Goal: Task Accomplishment & Management: Complete application form

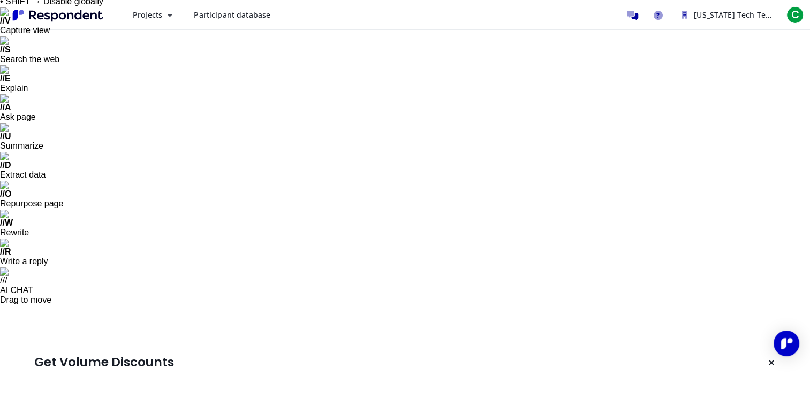
scroll to position [48, 0]
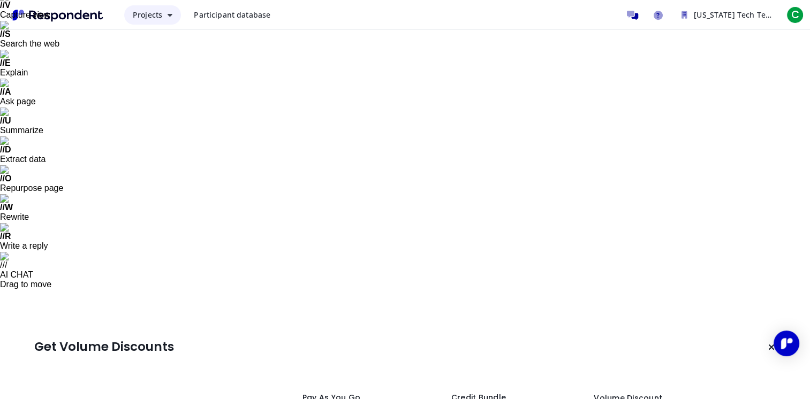
click at [169, 17] on icon "Main navigation" at bounding box center [170, 14] width 5 height 7
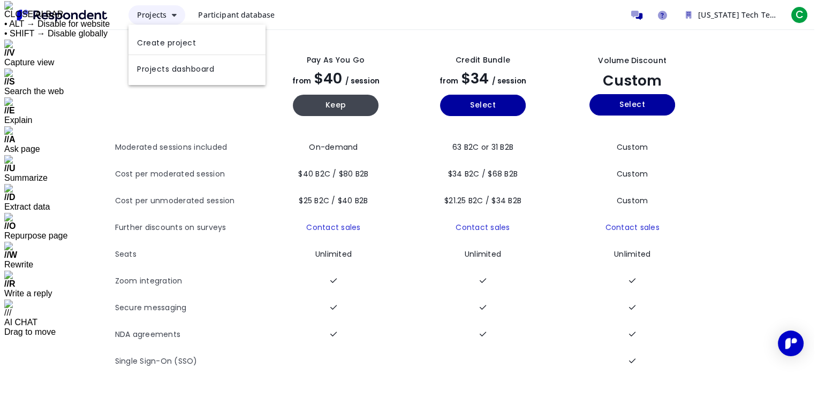
scroll to position [0, 0]
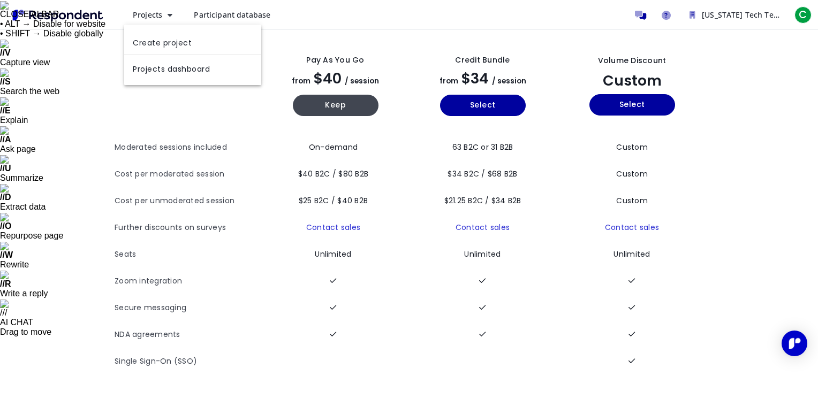
click at [386, 129] on md-backdrop at bounding box center [409, 223] width 818 height 447
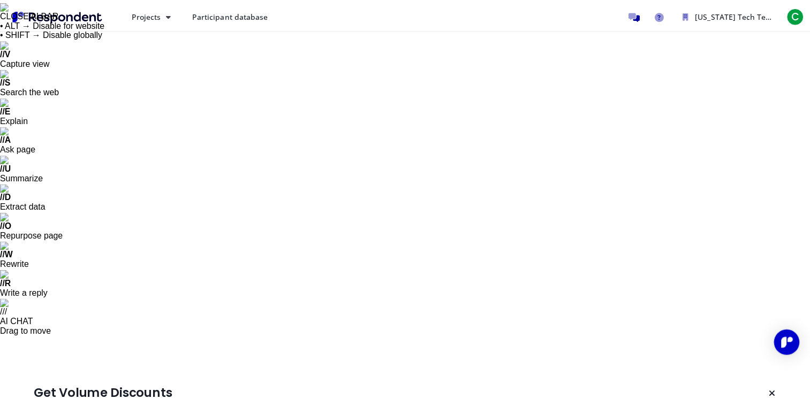
scroll to position [48, 0]
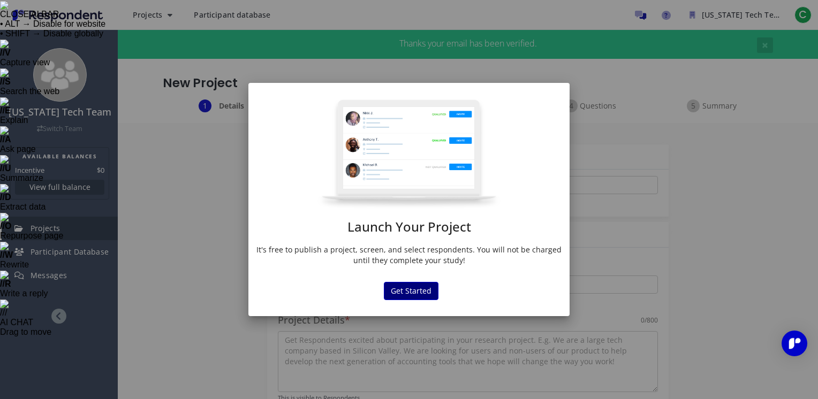
click at [413, 290] on button "Get Started" at bounding box center [411, 291] width 55 height 18
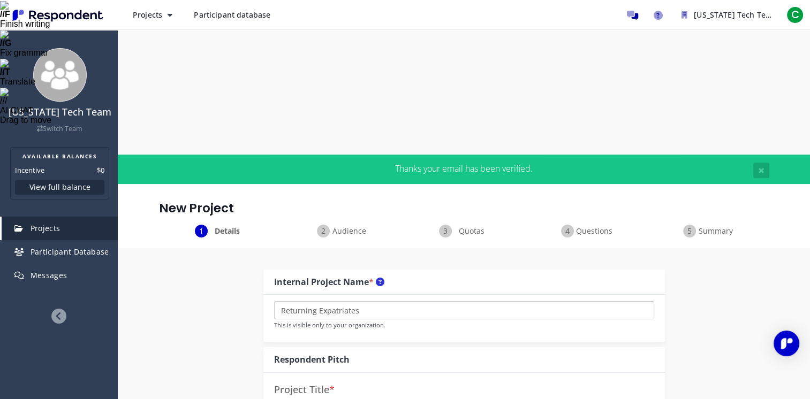
scroll to position [107, 0]
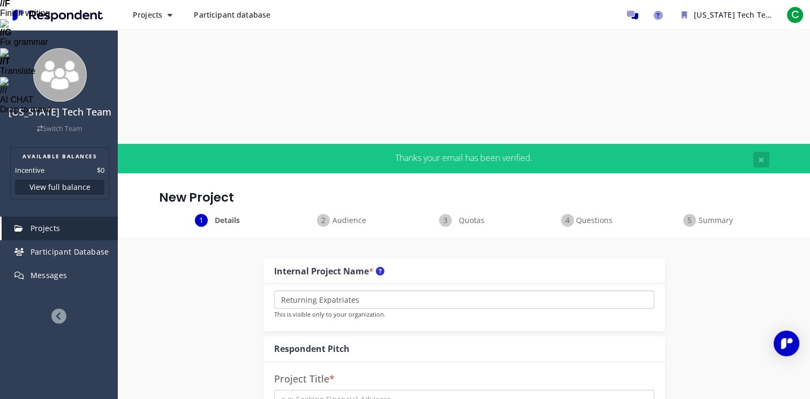
type input "Returning Expatriates"
click at [360, 390] on input "text" at bounding box center [464, 399] width 380 height 18
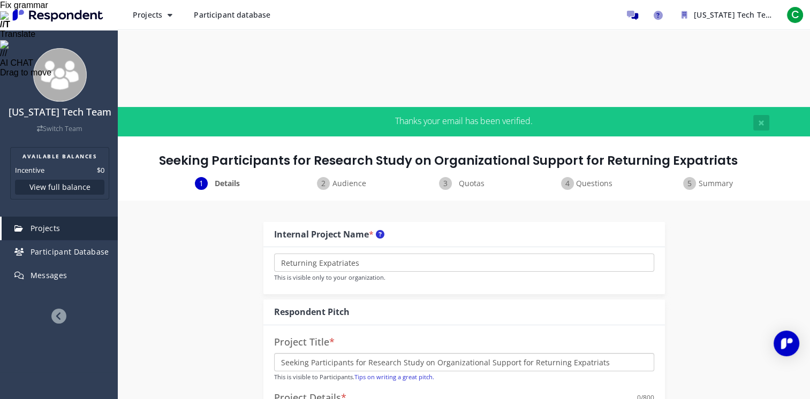
scroll to position [161, 0]
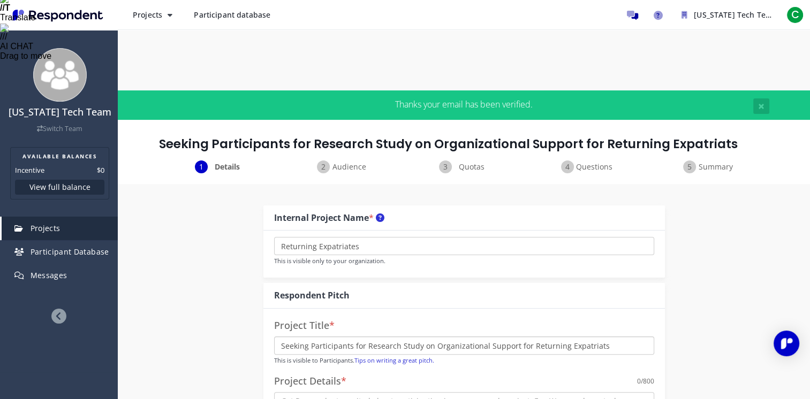
type input "Seeking Participants for Research Study on Organizational Support for Returning…"
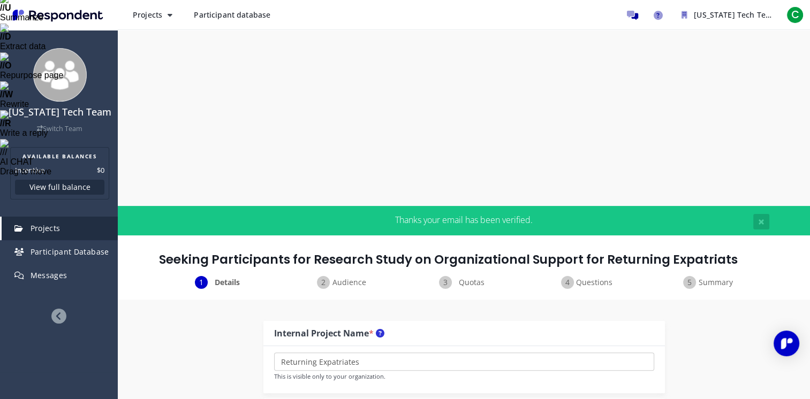
drag, startPoint x: 441, startPoint y: 195, endPoint x: 289, endPoint y: 189, distance: 152.1
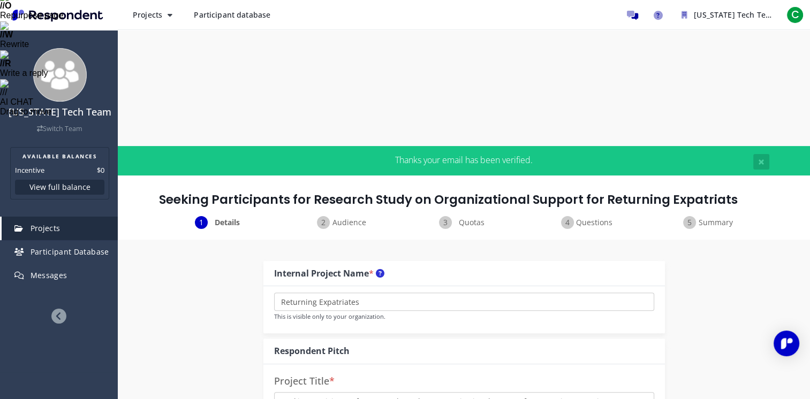
scroll to position [214, 0]
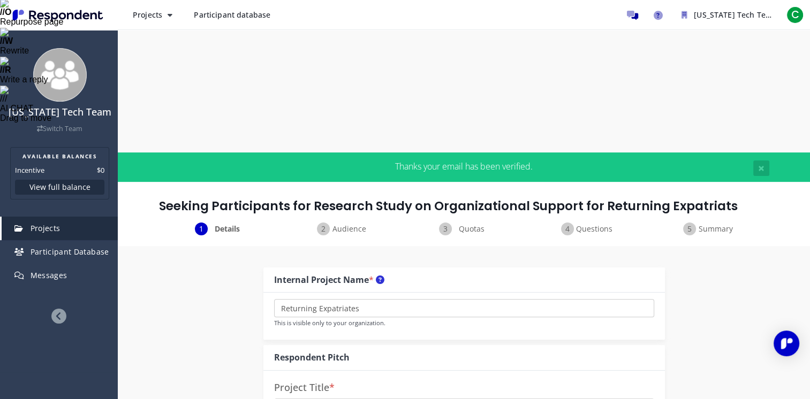
drag, startPoint x: 278, startPoint y: 138, endPoint x: 337, endPoint y: 156, distance: 61.6
paste textarea "The research study aims to contribute to the development of effective repatriat…"
drag, startPoint x: 551, startPoint y: 147, endPoint x: 595, endPoint y: 168, distance: 49.3
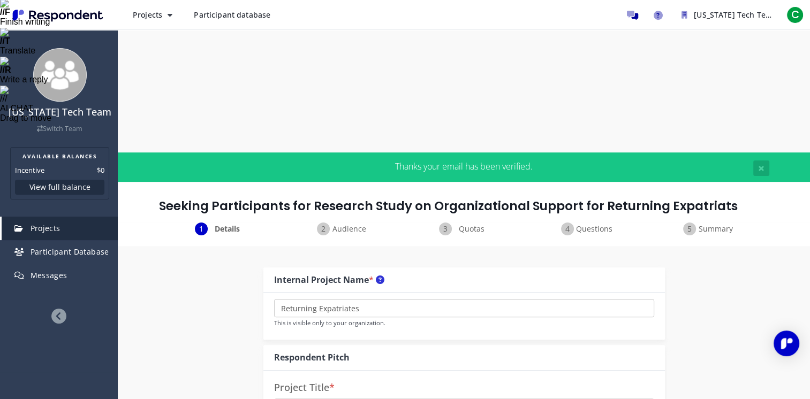
drag, startPoint x: 550, startPoint y: 149, endPoint x: 597, endPoint y: 171, distance: 52.0
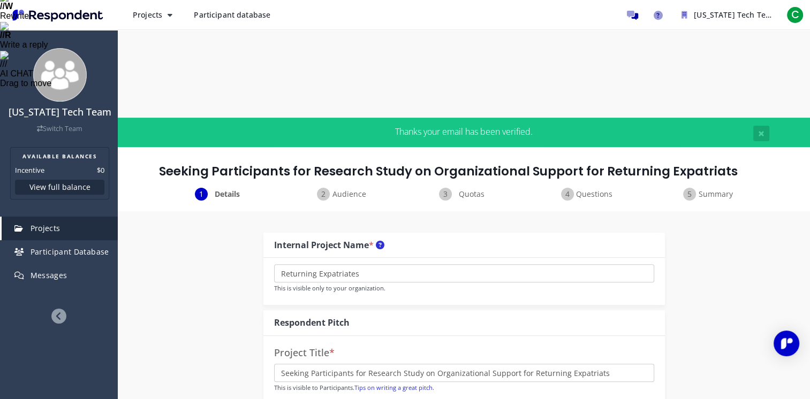
scroll to position [268, 0]
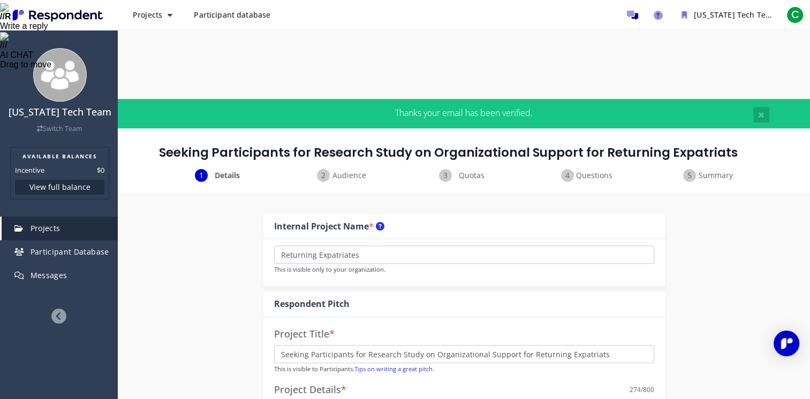
paste textarea "The research study aims to contribute to the development of effective repatriat…"
drag, startPoint x: 552, startPoint y: 94, endPoint x: 482, endPoint y: 94, distance: 70.6
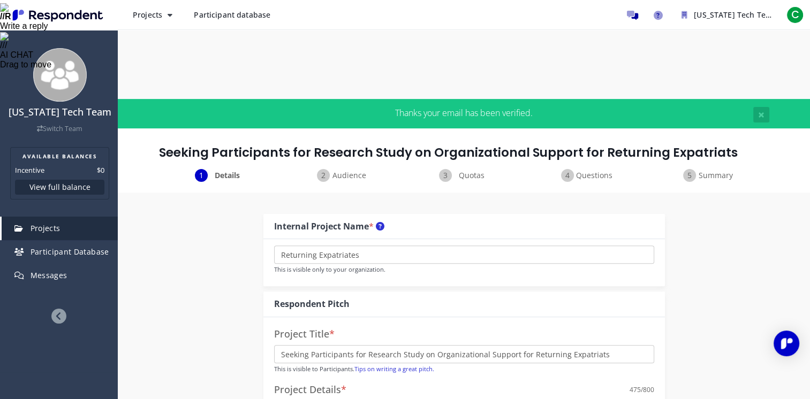
scroll to position [0, 0]
type textarea "I am a PHD student conducting a research study on organizational support for re…"
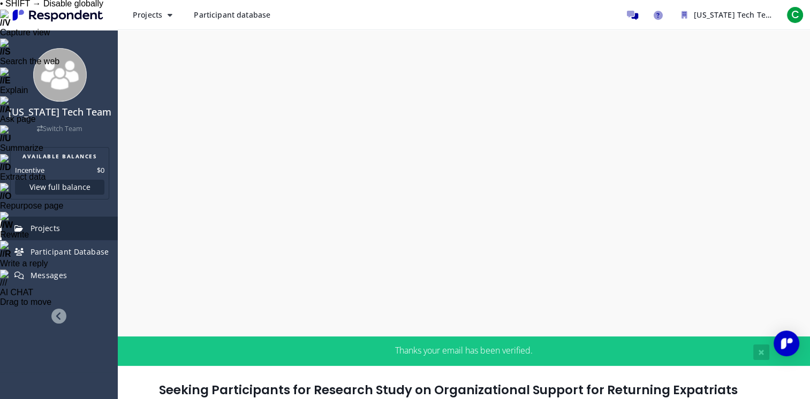
scroll to position [54, 0]
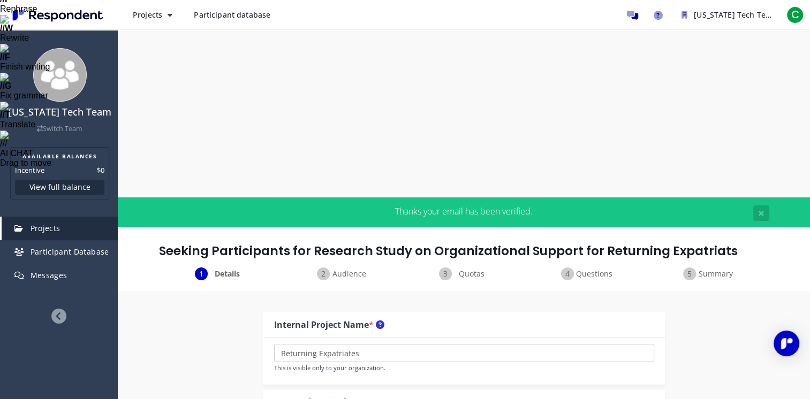
type input "Seeking Participants for Research Study on Organizational Support for Returning…"
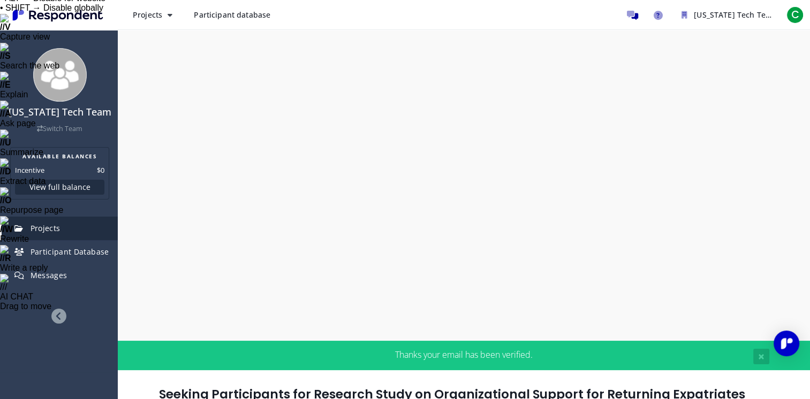
scroll to position [0, 0]
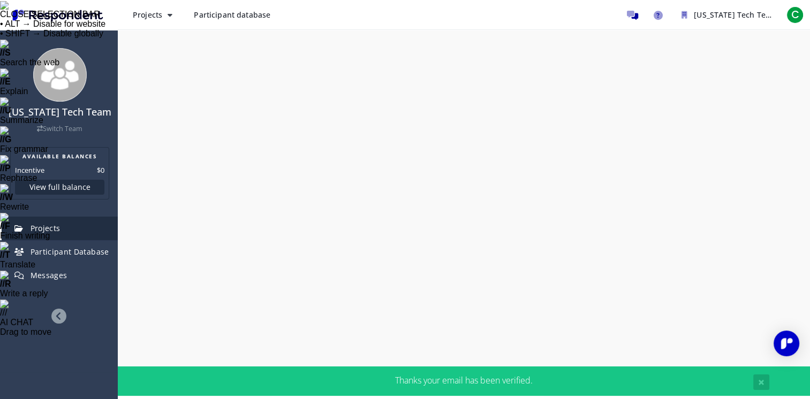
drag, startPoint x: 606, startPoint y: 282, endPoint x: 271, endPoint y: 267, distance: 334.8
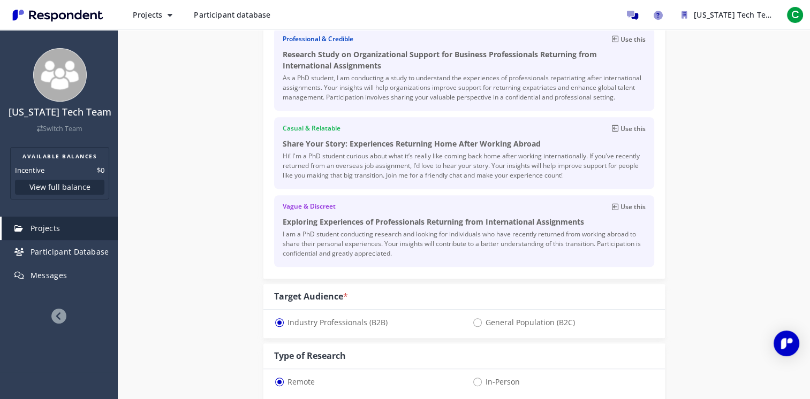
scroll to position [749, 0]
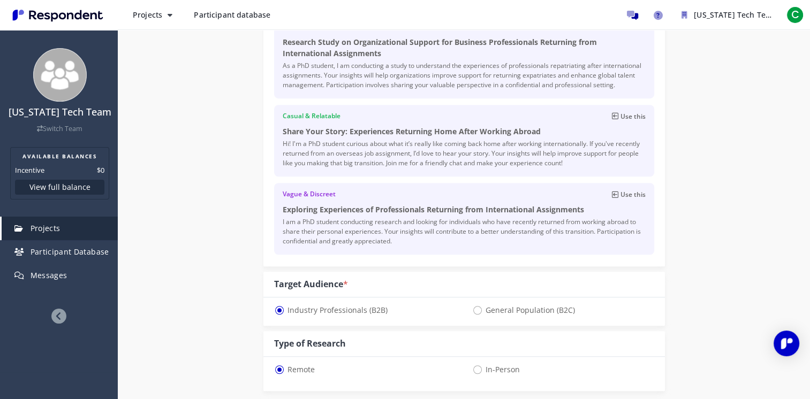
drag, startPoint x: 298, startPoint y: 168, endPoint x: 275, endPoint y: 172, distance: 23.4
type input "45"
drag, startPoint x: 458, startPoint y: 253, endPoint x: 462, endPoint y: 258, distance: 7.3
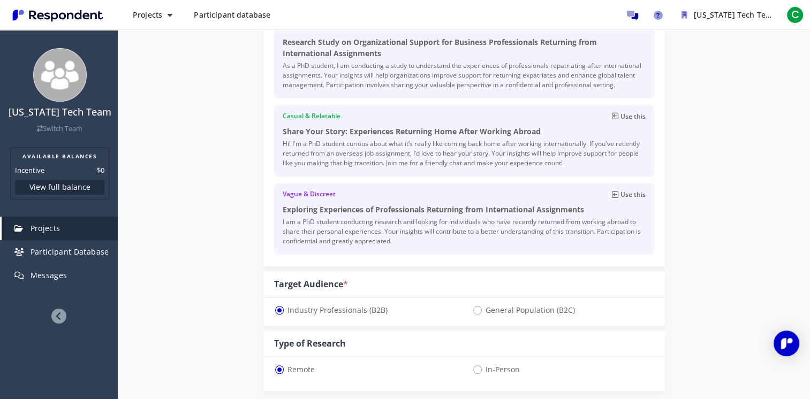
drag, startPoint x: 462, startPoint y: 252, endPoint x: 452, endPoint y: 255, distance: 11.0
drag, startPoint x: 307, startPoint y: 238, endPoint x: 286, endPoint y: 238, distance: 21.4
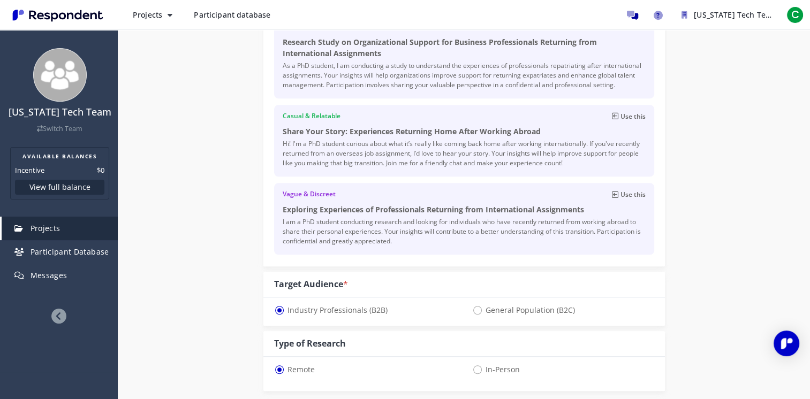
click at [713, 157] on div "Internal Project Name * Returning Expatriates This is visible only to your orga…" at bounding box center [464, 237] width 626 height 1053
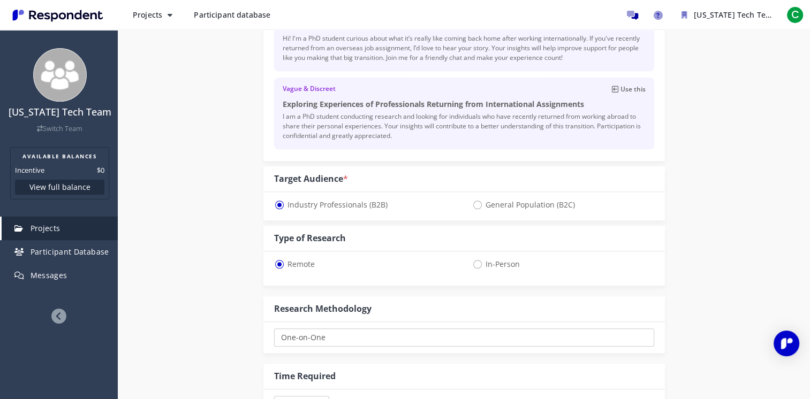
scroll to position [856, 0]
select select "number:200"
click at [720, 125] on div "Internal Project Name * Returning Expatriates This is visible only to your orga…" at bounding box center [464, 130] width 626 height 1053
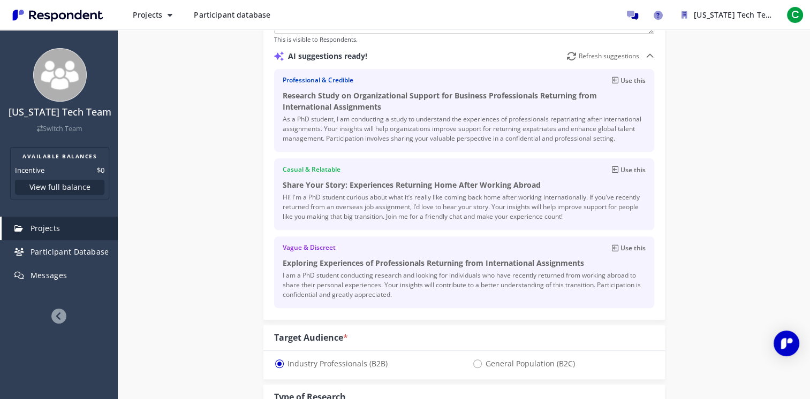
scroll to position [696, 0]
type input "4"
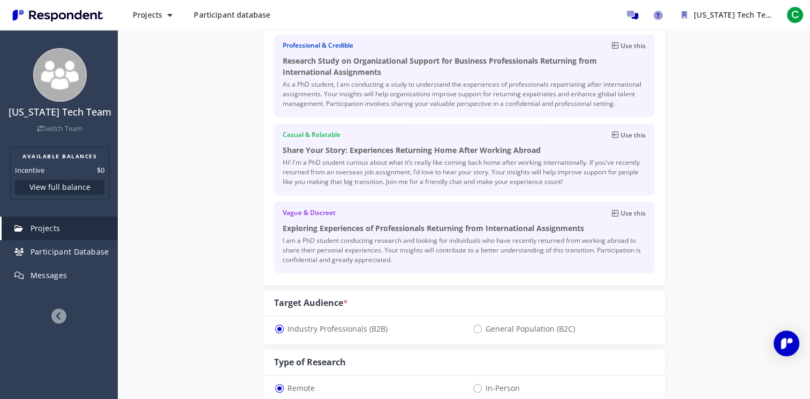
scroll to position [749, 0]
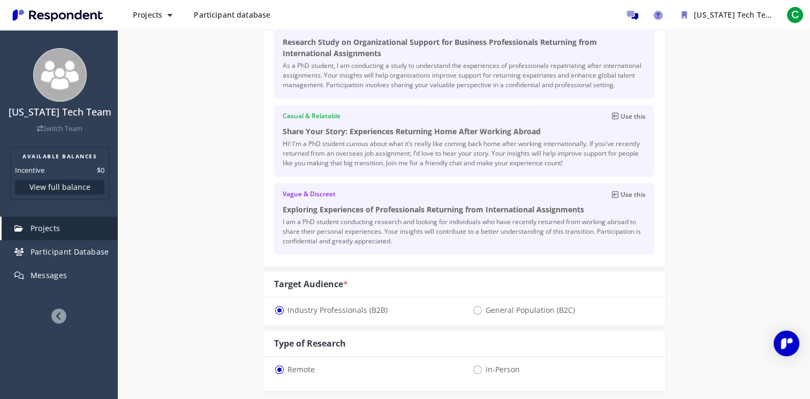
drag, startPoint x: 293, startPoint y: 170, endPoint x: 272, endPoint y: 173, distance: 21.6
type input "60"
click at [694, 156] on div "Internal Project Name * Returning Expatriates This is visible only to your orga…" at bounding box center [464, 237] width 626 height 1053
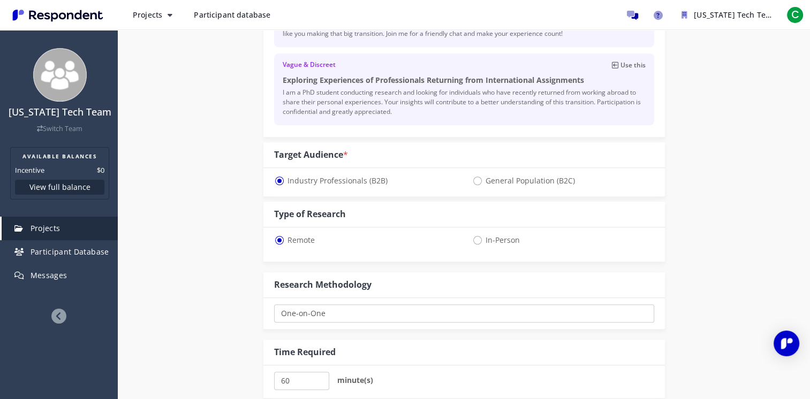
scroll to position [923, 0]
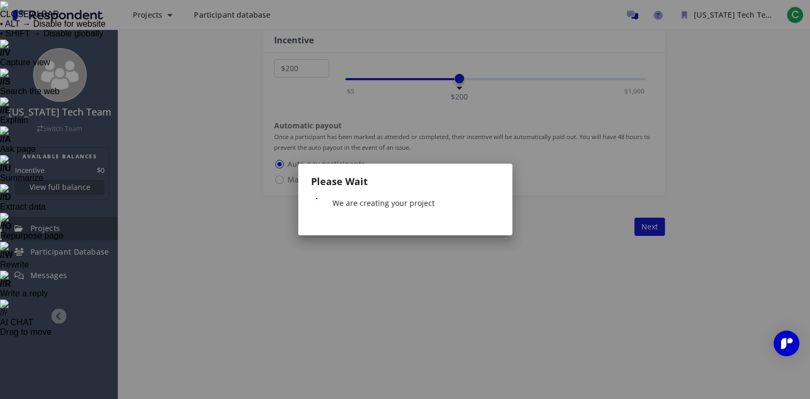
scroll to position [0, 0]
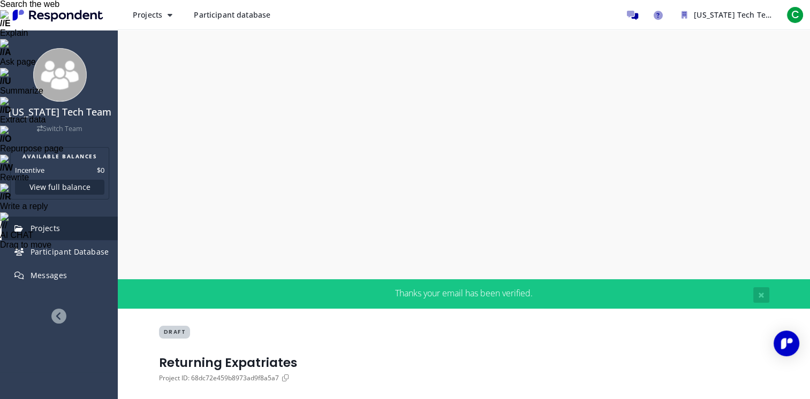
scroll to position [107, 0]
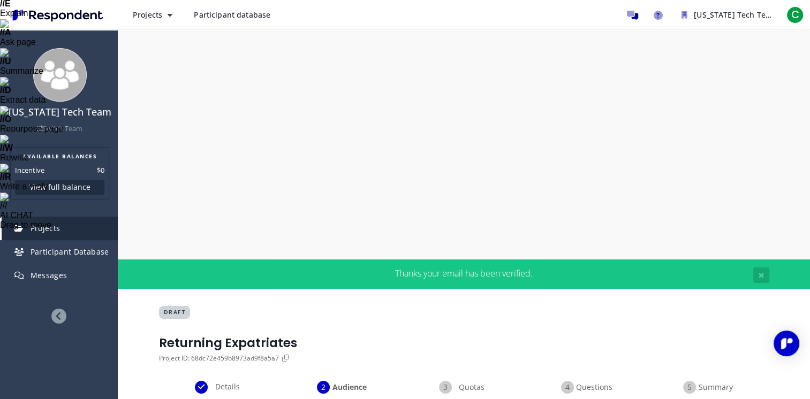
type input "10"
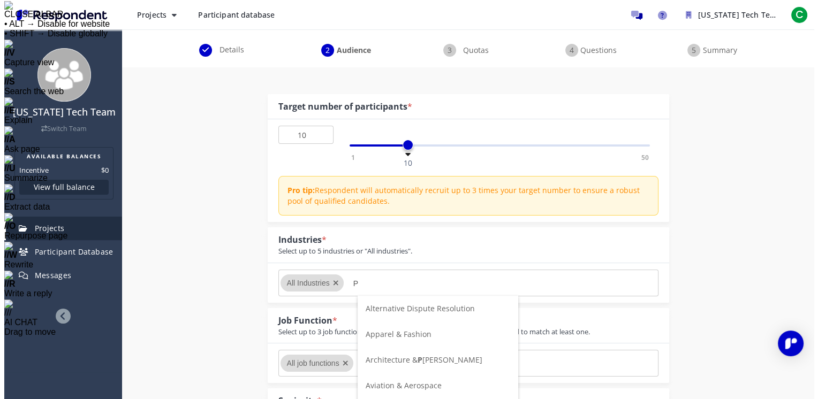
scroll to position [0, 0]
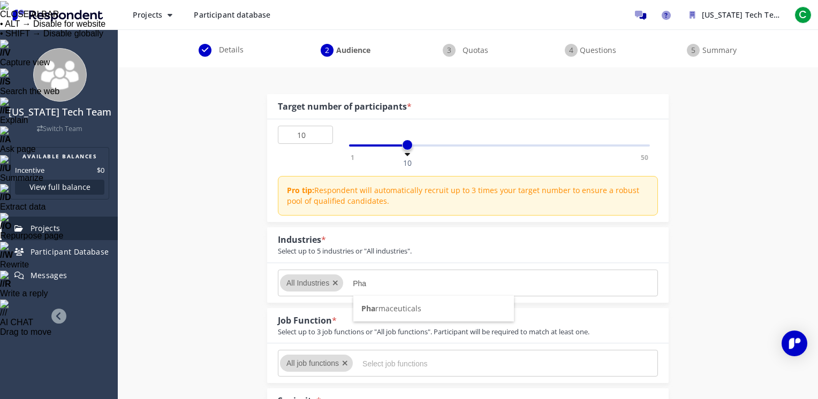
type input "Pha"
click at [406, 309] on span "Pha rmaceuticals" at bounding box center [391, 308] width 60 height 10
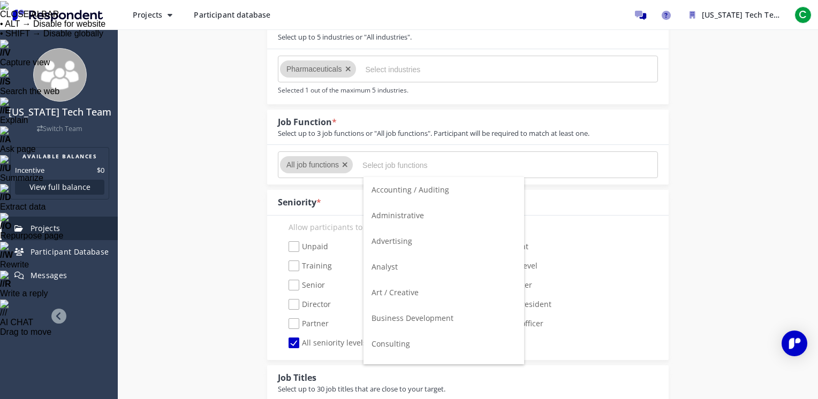
click at [369, 165] on input "Select job functions" at bounding box center [442, 165] width 161 height 18
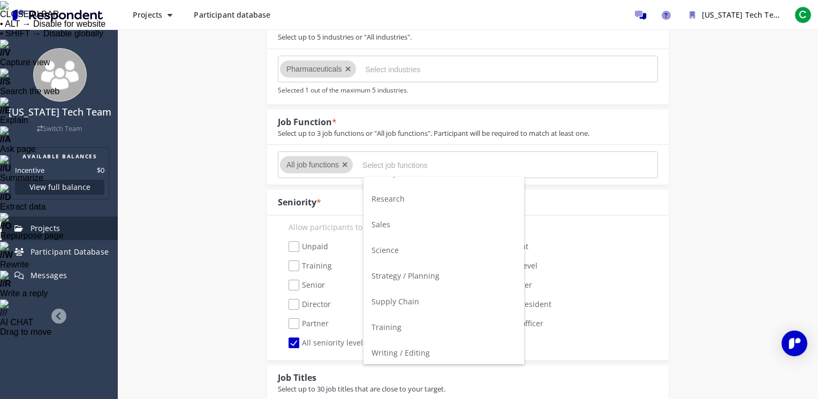
scroll to position [686, 0]
click at [423, 300] on li "Supply Chain" at bounding box center [443, 301] width 161 height 26
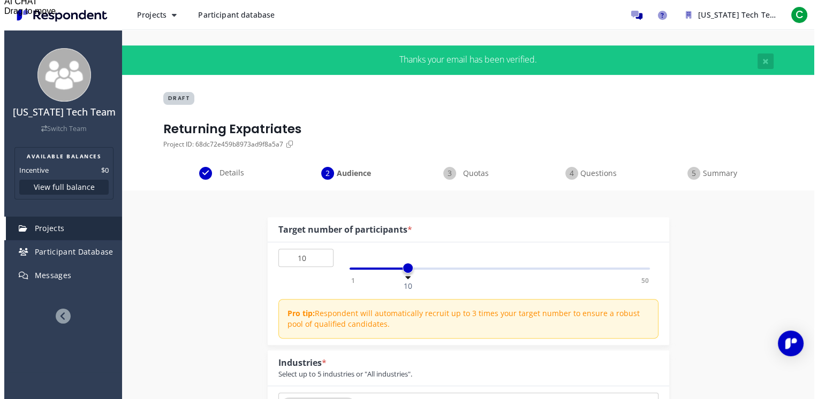
scroll to position [0, 0]
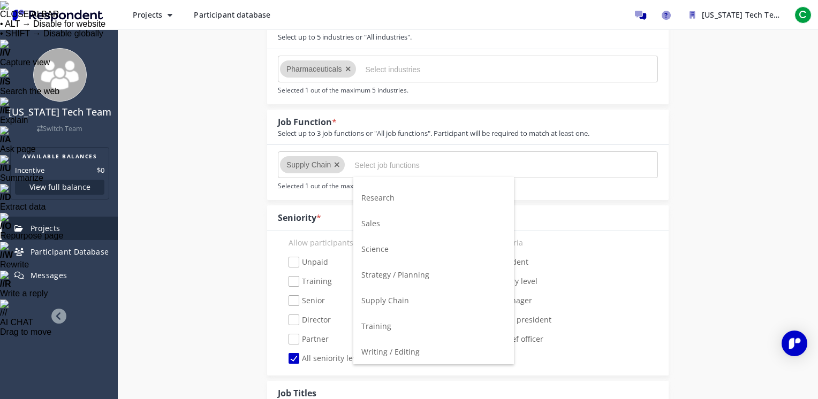
click at [407, 273] on span "Strategy / Planning" at bounding box center [395, 275] width 68 height 10
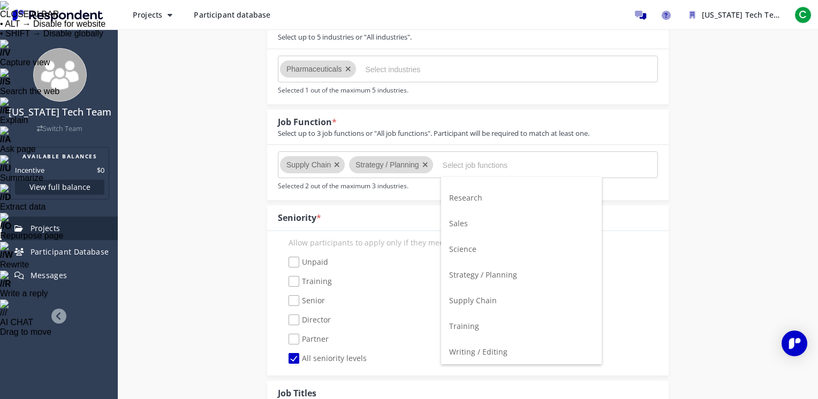
click at [476, 195] on span "Research" at bounding box center [465, 198] width 33 height 10
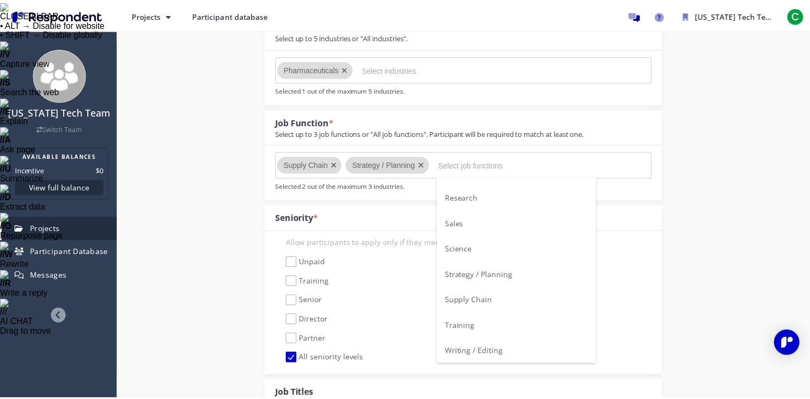
scroll to position [321, 0]
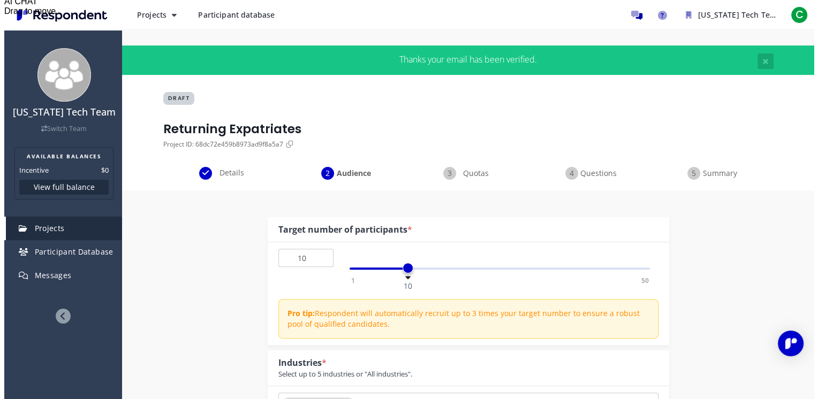
scroll to position [0, 0]
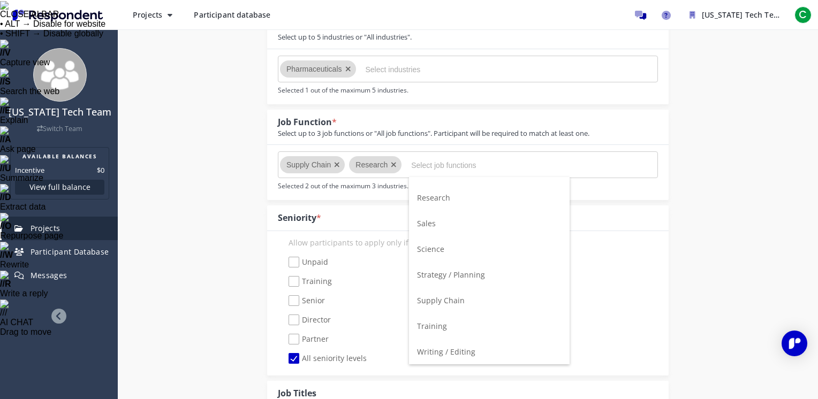
click at [424, 164] on input "Select job functions" at bounding box center [491, 165] width 161 height 18
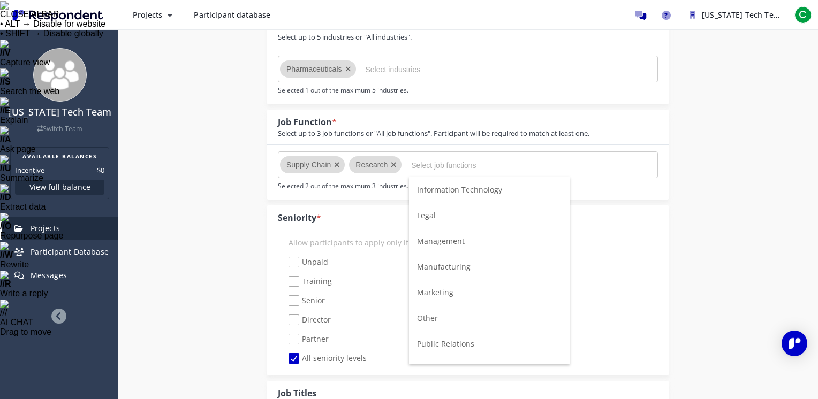
scroll to position [392, 0]
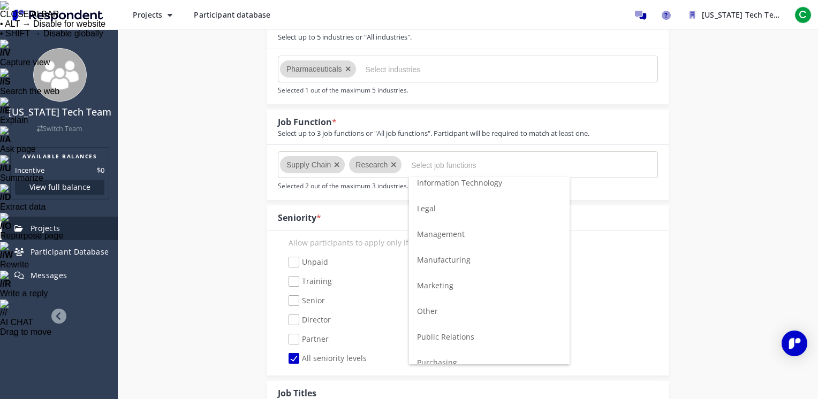
click at [465, 257] on span "Manufacturing" at bounding box center [444, 260] width 54 height 10
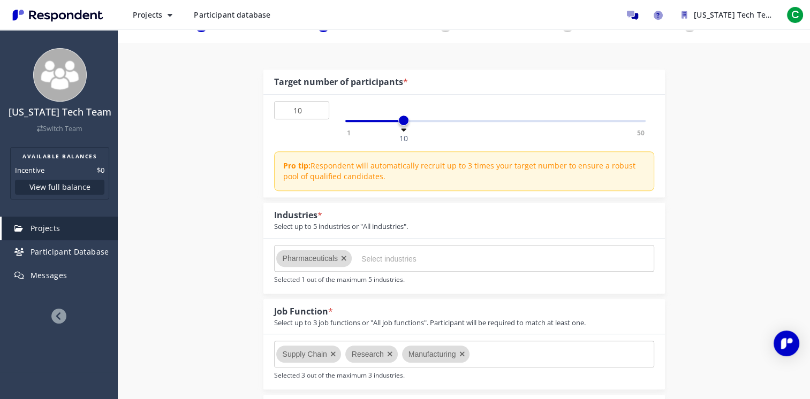
scroll to position [482, 0]
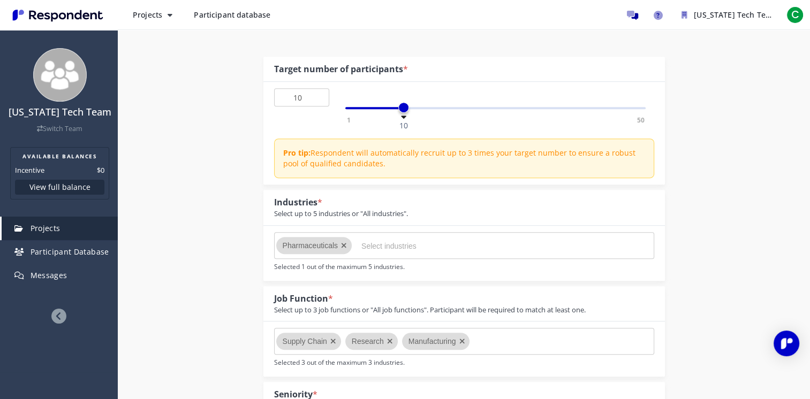
checkbox input "true"
checkbox input "false"
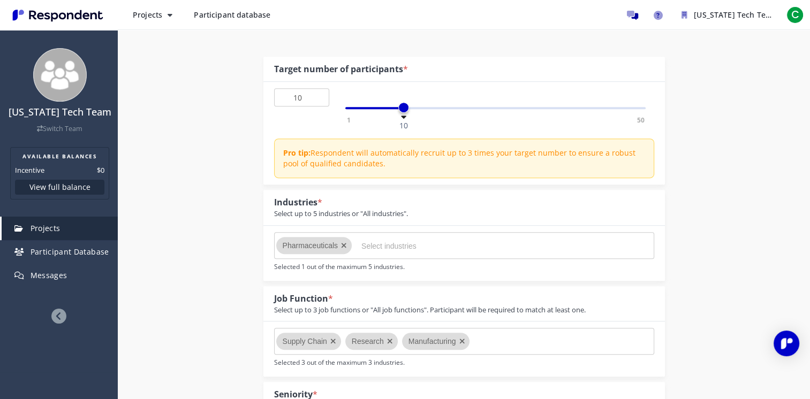
checkbox input "true"
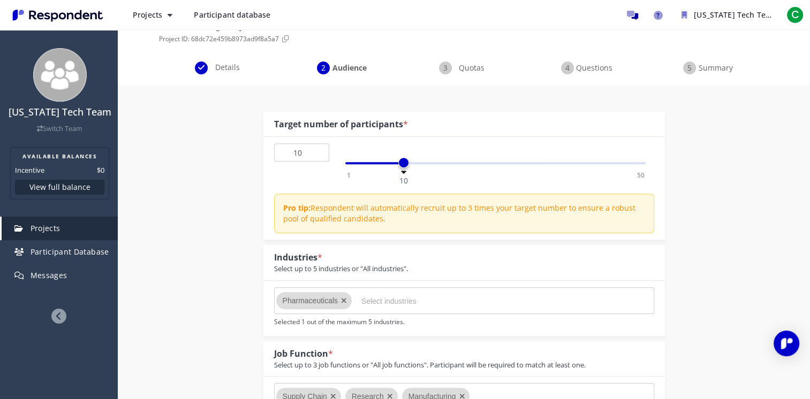
scroll to position [375, 0]
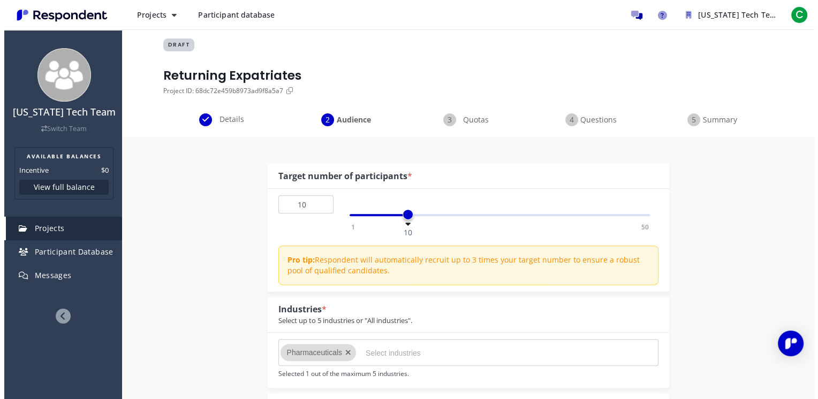
scroll to position [0, 0]
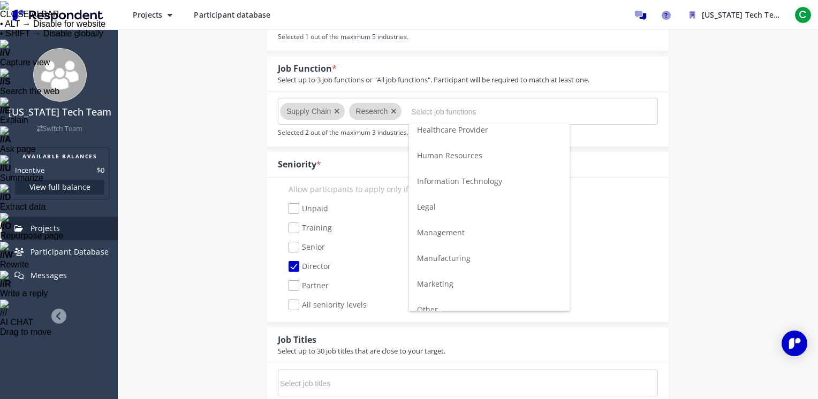
scroll to position [334, 0]
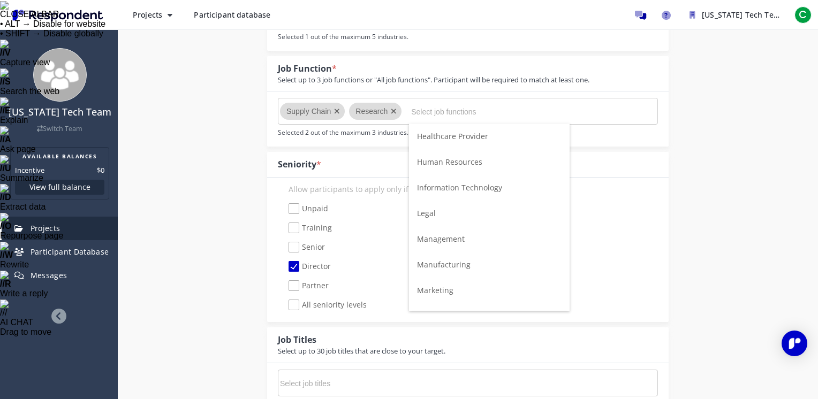
click at [459, 237] on span "Management" at bounding box center [441, 239] width 48 height 10
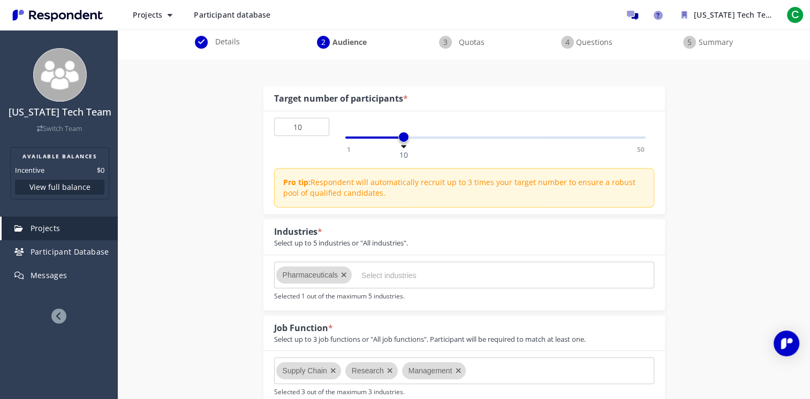
scroll to position [535, 0]
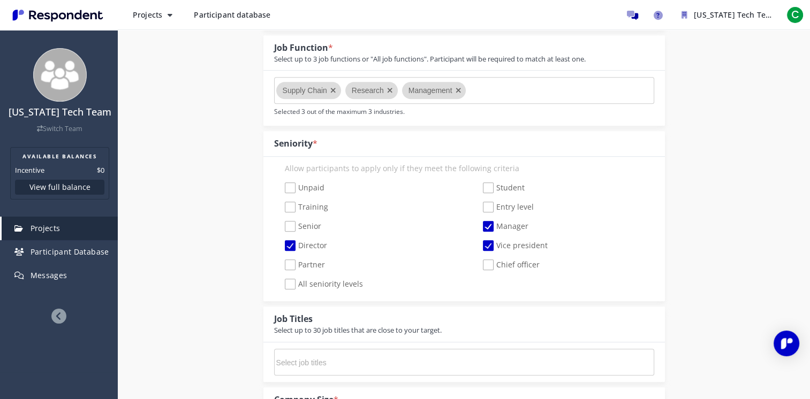
scroll to position [749, 0]
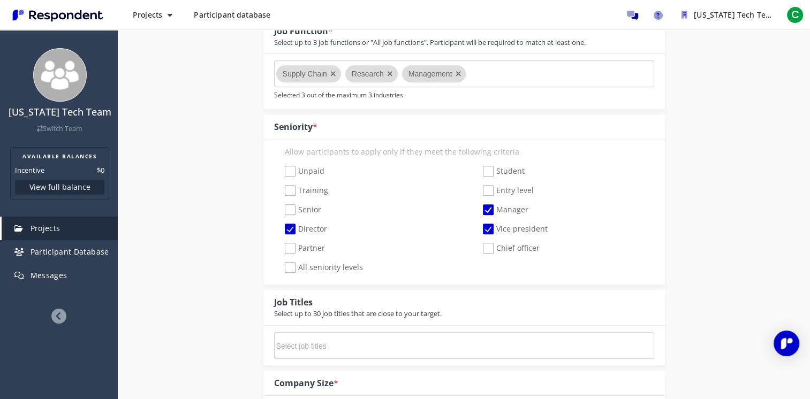
checkbox input "true"
checkbox input "false"
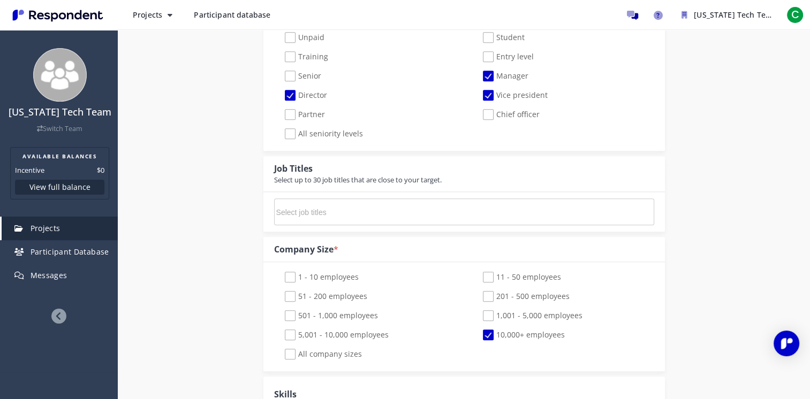
scroll to position [910, 0]
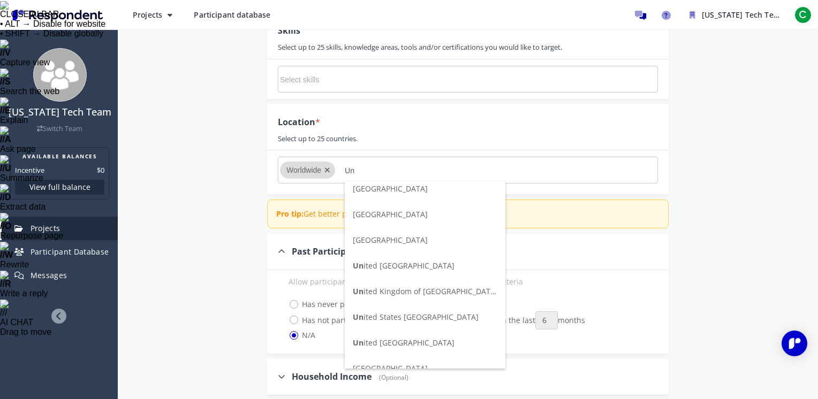
scroll to position [69, 0]
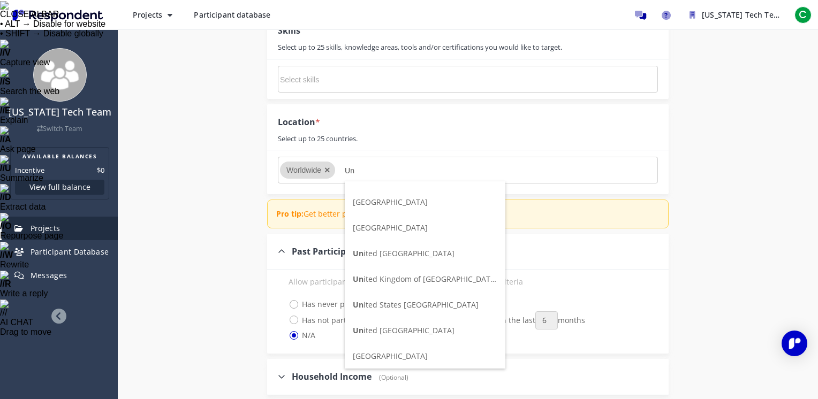
type input "Un"
click at [439, 332] on span "Un ited [GEOGRAPHIC_DATA]" at bounding box center [404, 330] width 102 height 10
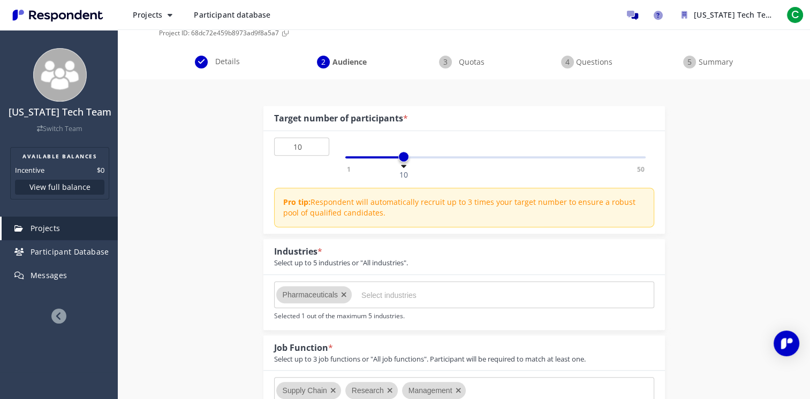
scroll to position [375, 0]
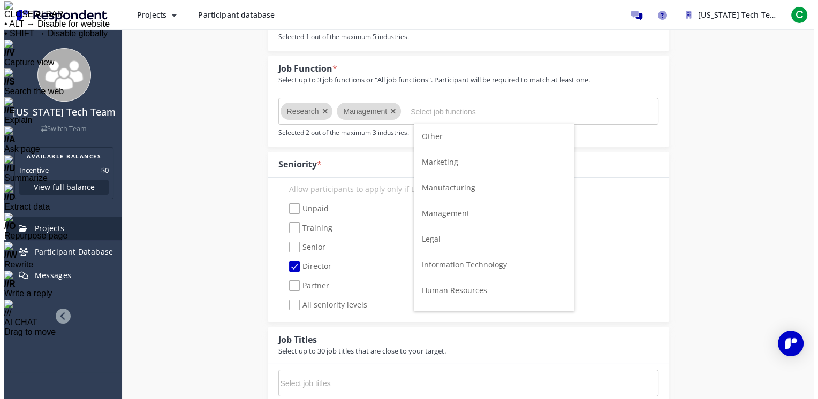
scroll to position [0, 0]
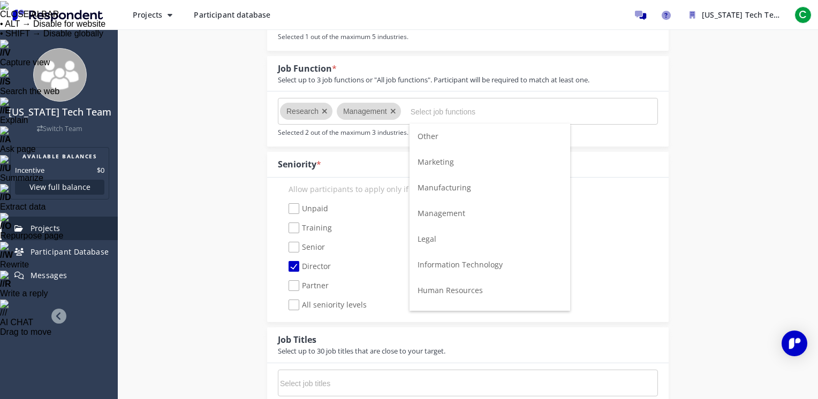
click at [450, 108] on input "Select job functions" at bounding box center [490, 112] width 161 height 18
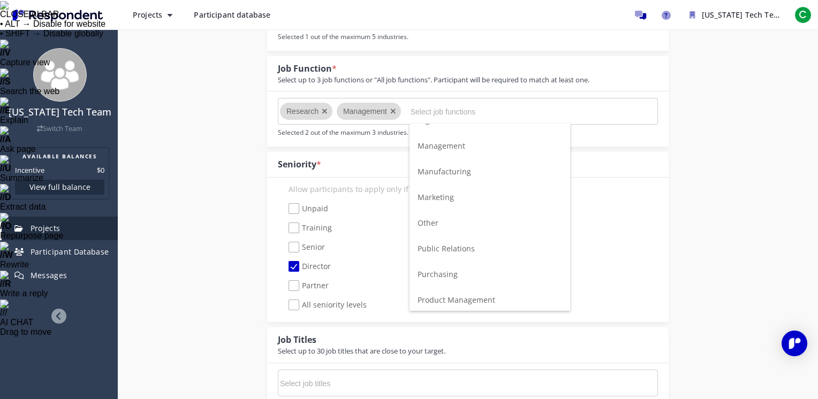
click at [465, 169] on span "Manufacturing" at bounding box center [444, 171] width 54 height 10
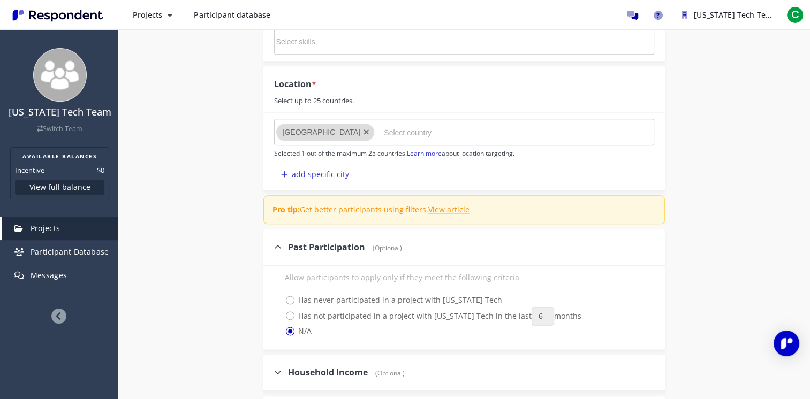
scroll to position [1307, 0]
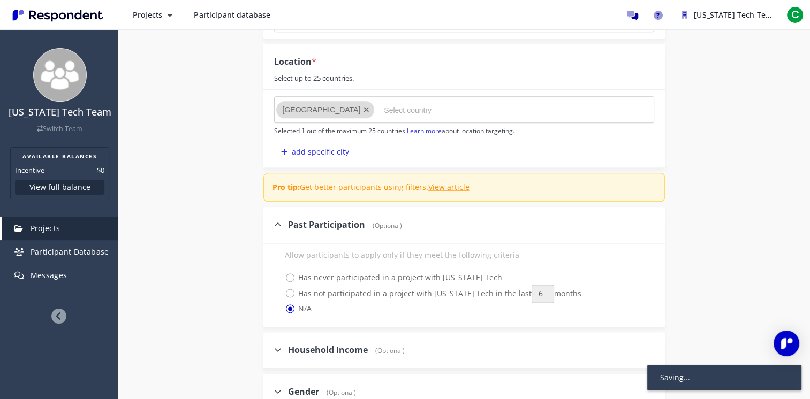
scroll to position [226, 0]
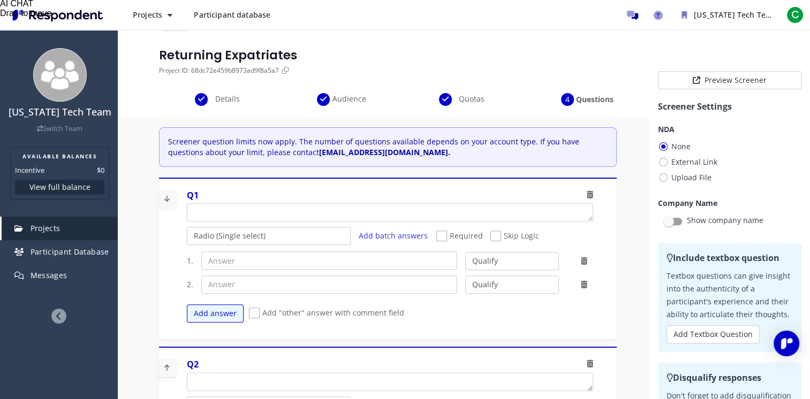
scroll to position [91, 0]
